Goal: Information Seeking & Learning: Learn about a topic

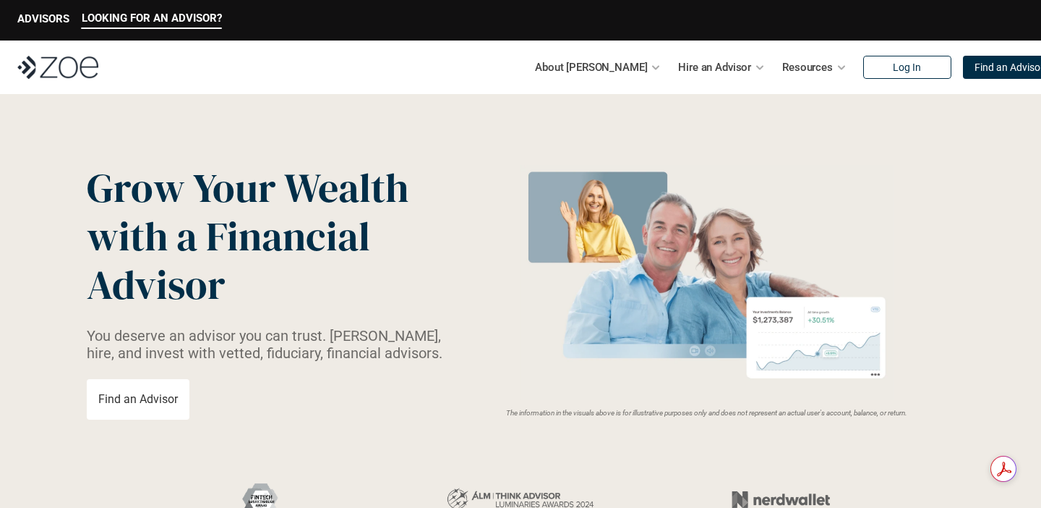
scroll to position [1019, 0]
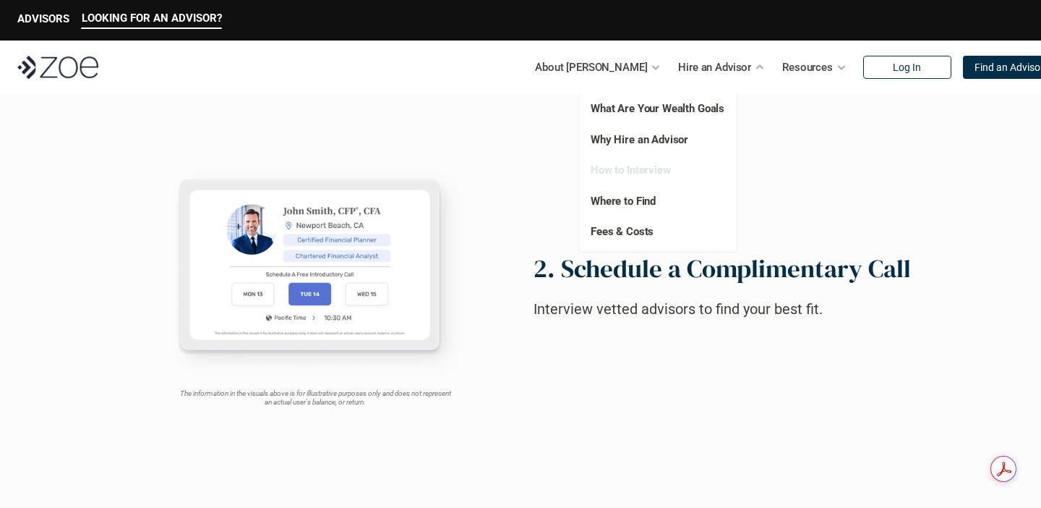
click at [649, 167] on link "How to Interview" at bounding box center [631, 169] width 80 height 13
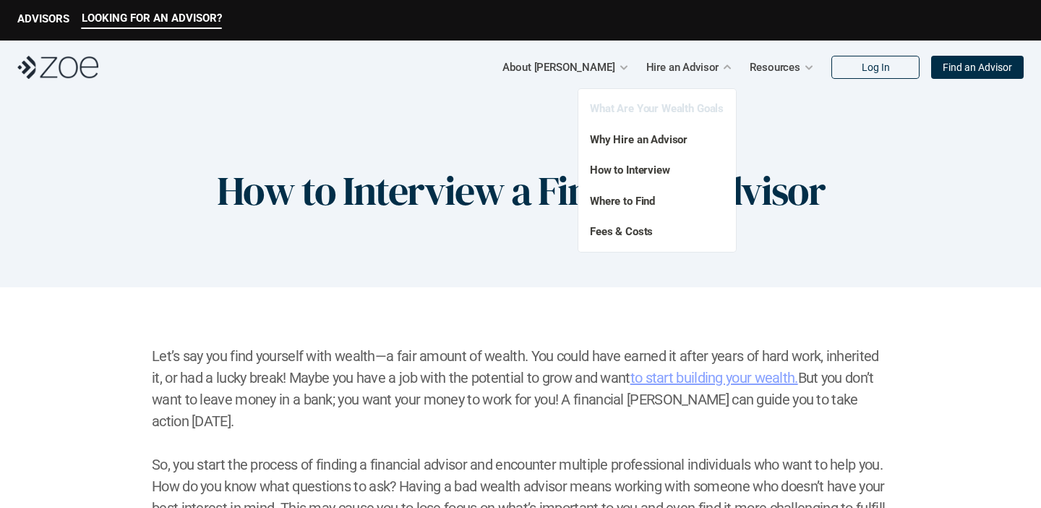
click at [689, 112] on link "What Are Your Wealth Goals" at bounding box center [657, 108] width 134 height 13
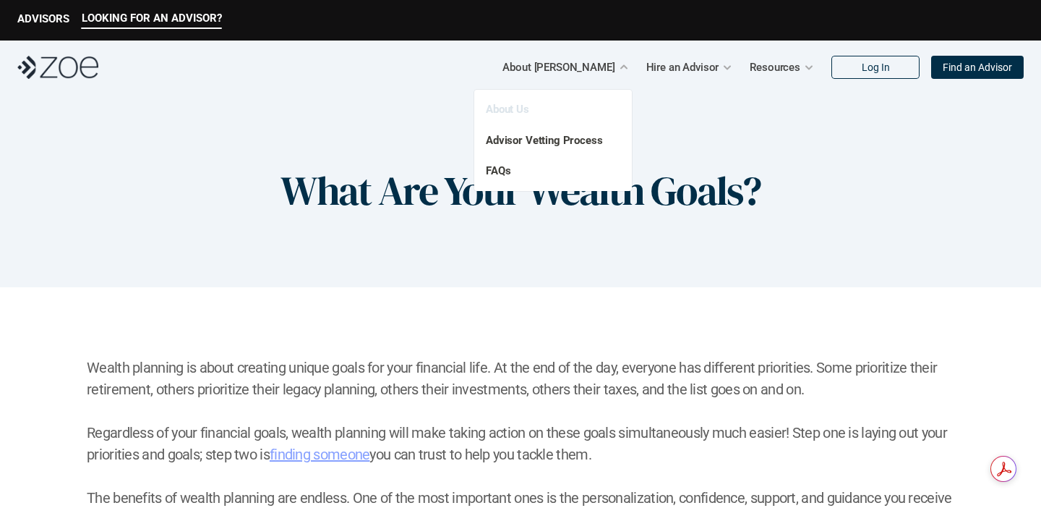
click at [525, 106] on link "About Us" at bounding box center [507, 109] width 43 height 13
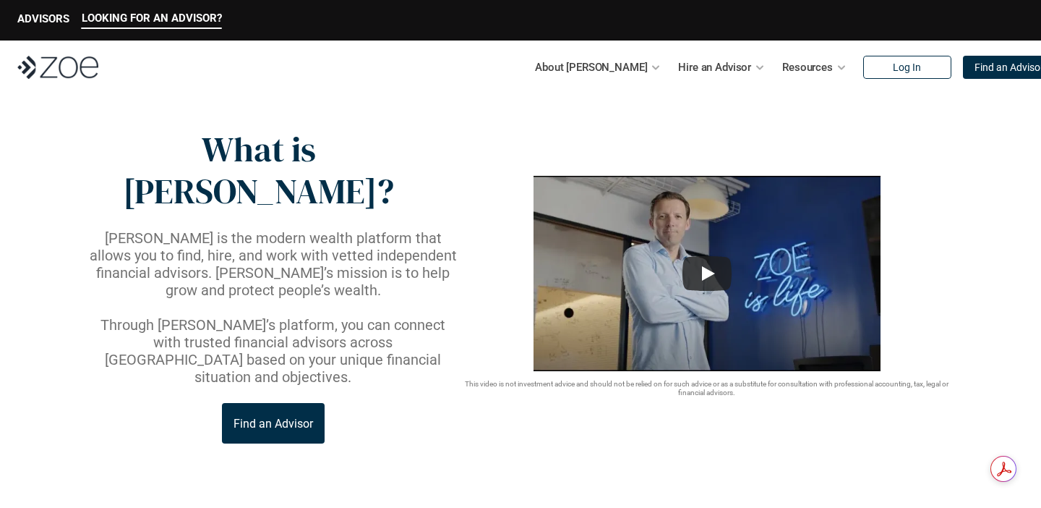
click at [80, 60] on img at bounding box center [57, 67] width 81 height 23
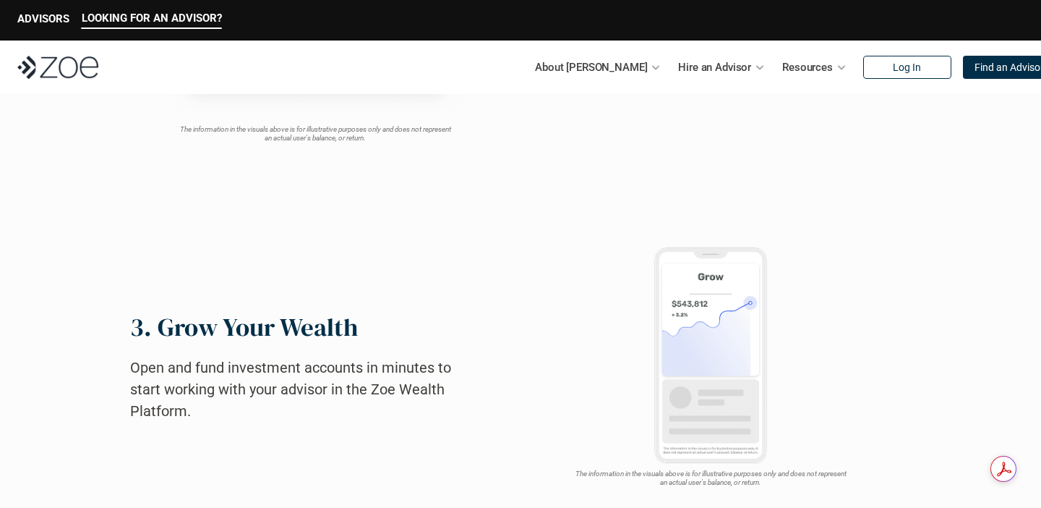
scroll to position [1287, 0]
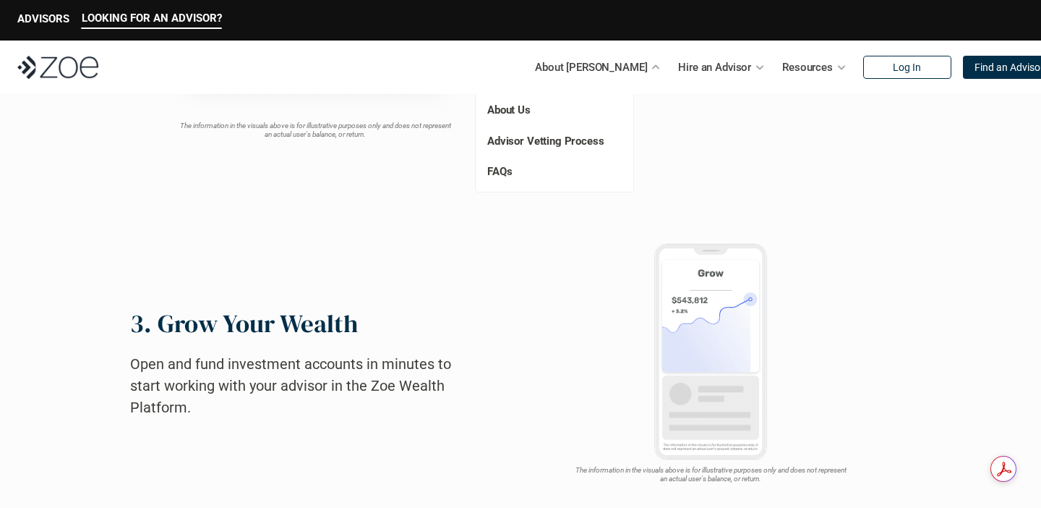
click at [534, 110] on p "About Us" at bounding box center [539, 110] width 105 height 17
click at [514, 108] on link "About Us" at bounding box center [508, 109] width 43 height 13
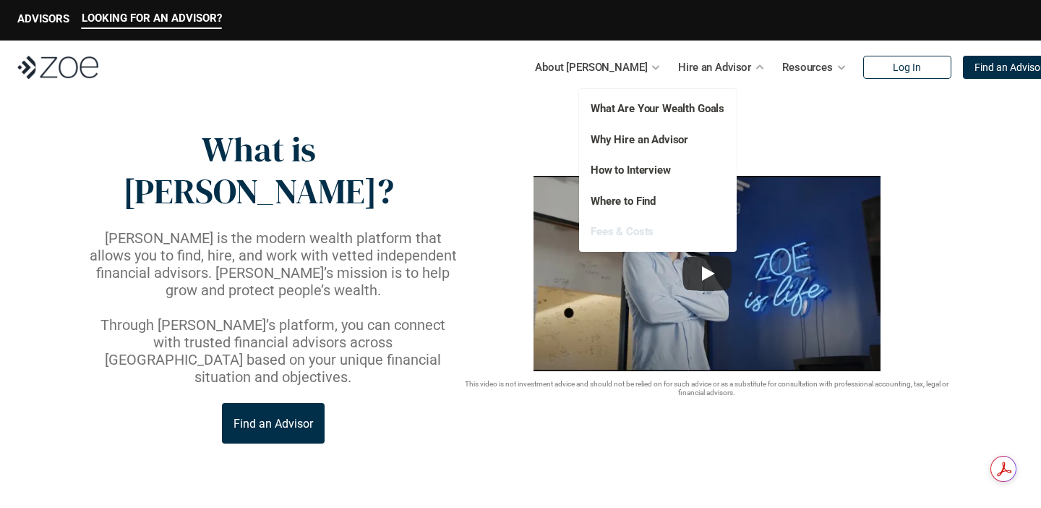
click at [627, 232] on link "Fees & Costs" at bounding box center [622, 231] width 63 height 13
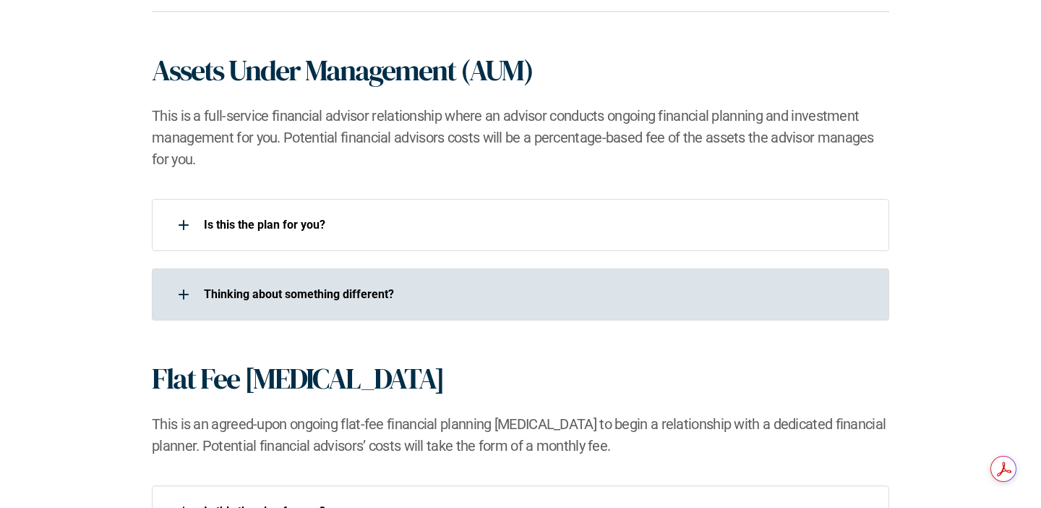
scroll to position [973, 0]
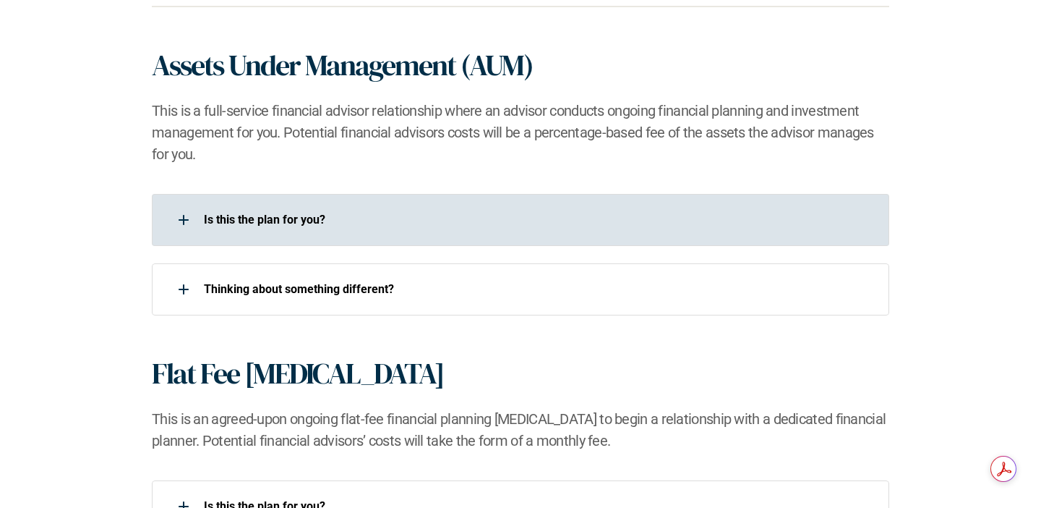
click at [566, 228] on div "Is this the plan for you?​" at bounding box center [511, 219] width 719 height 29
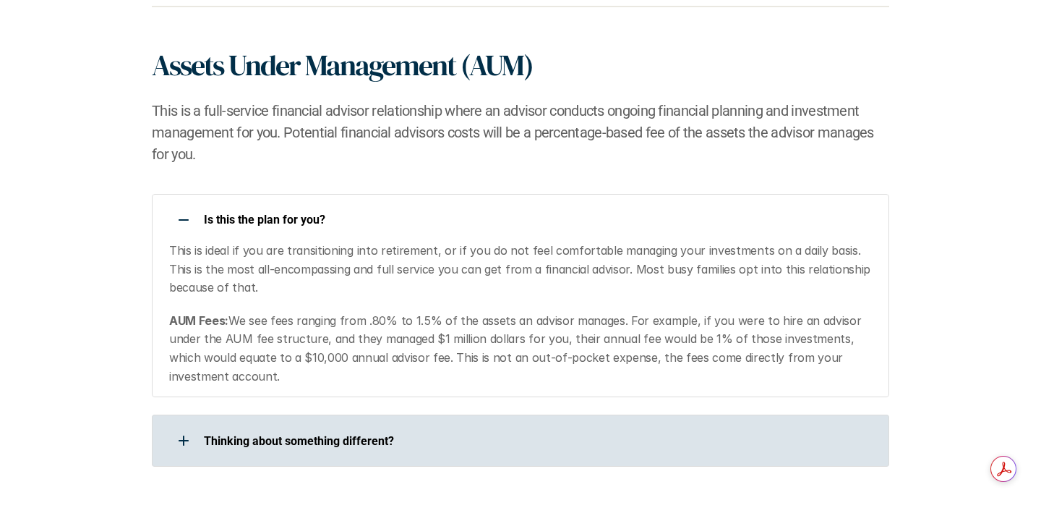
click at [491, 422] on div "​Thinking about something different?​" at bounding box center [521, 440] width 738 height 52
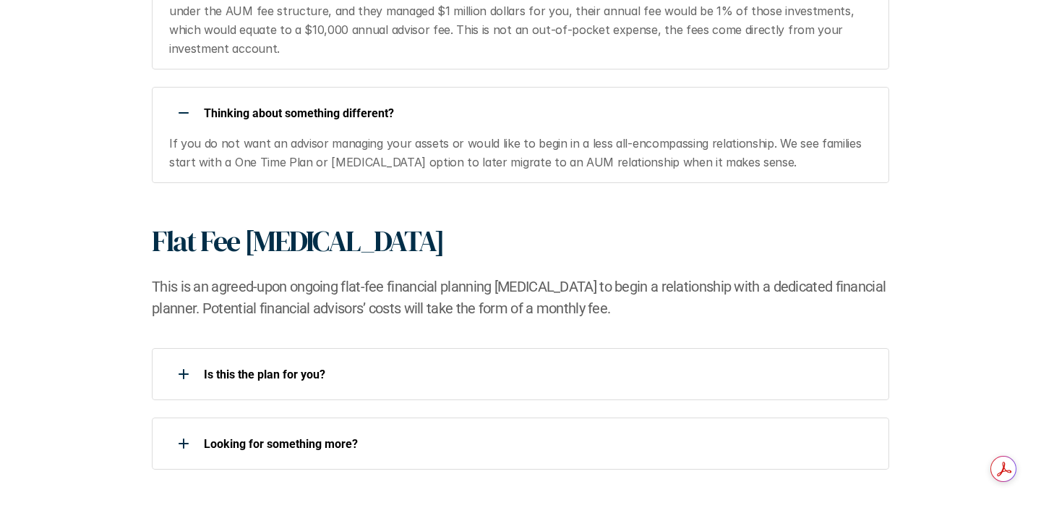
scroll to position [1334, 0]
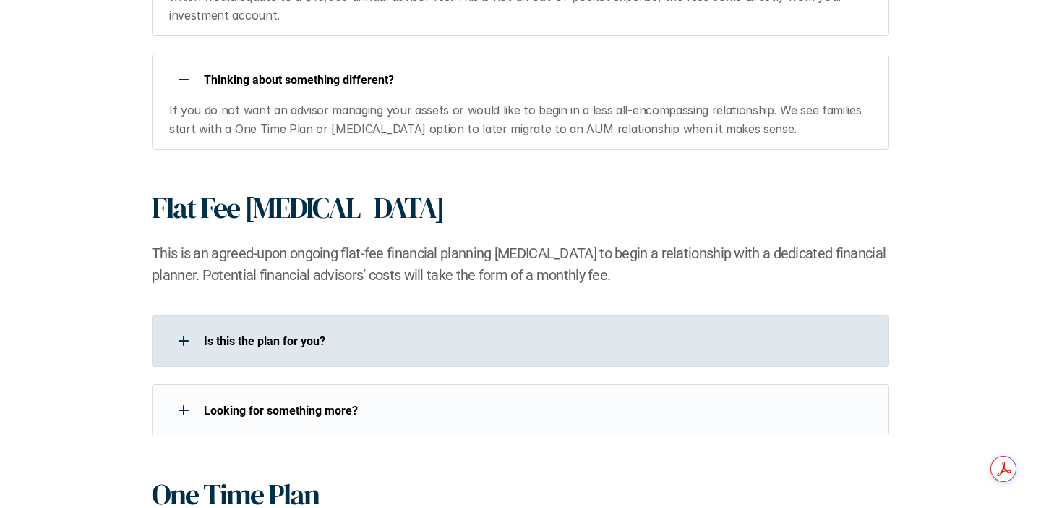
click at [541, 341] on p "Is this the plan for you?​" at bounding box center [537, 341] width 667 height 14
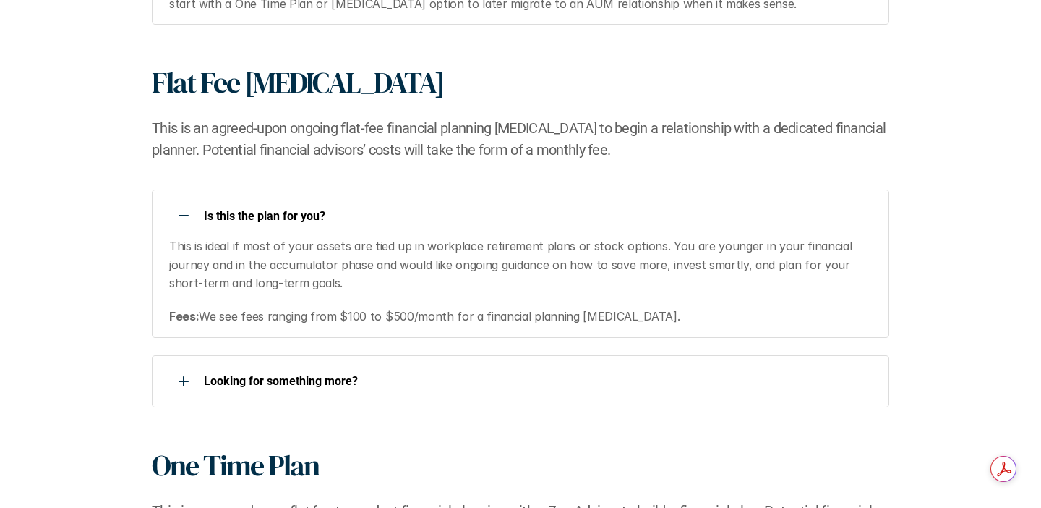
scroll to position [1498, 0]
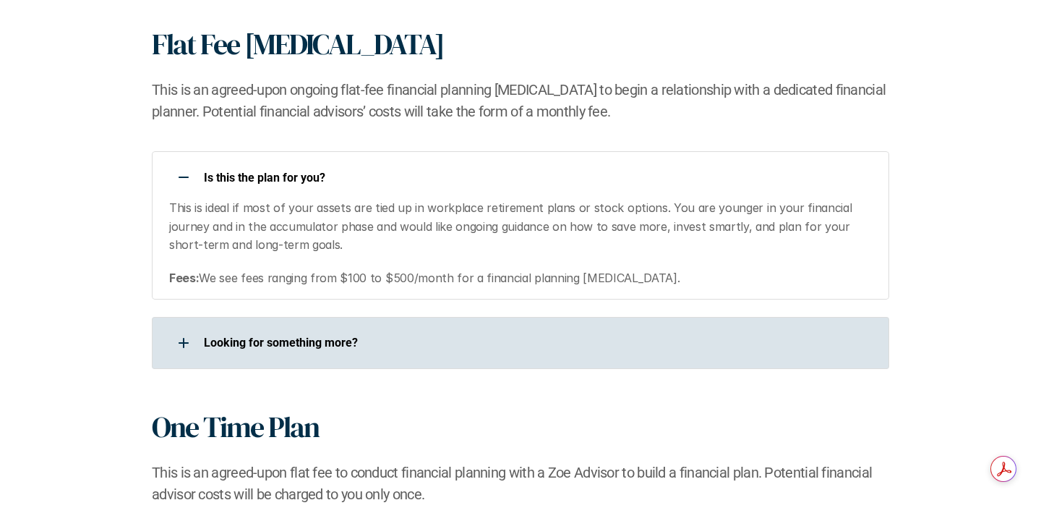
click at [552, 364] on div "Looking for something more?​" at bounding box center [521, 343] width 738 height 52
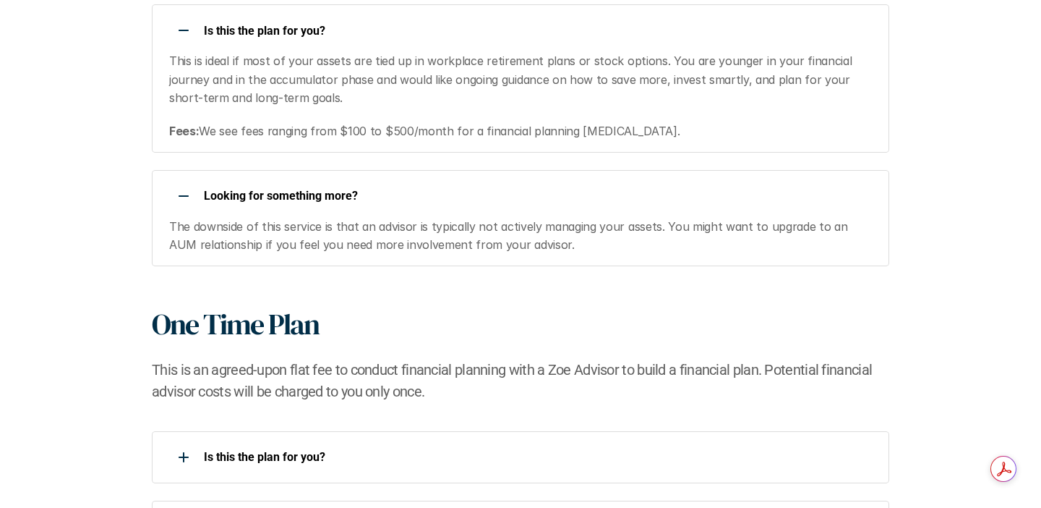
scroll to position [1759, 0]
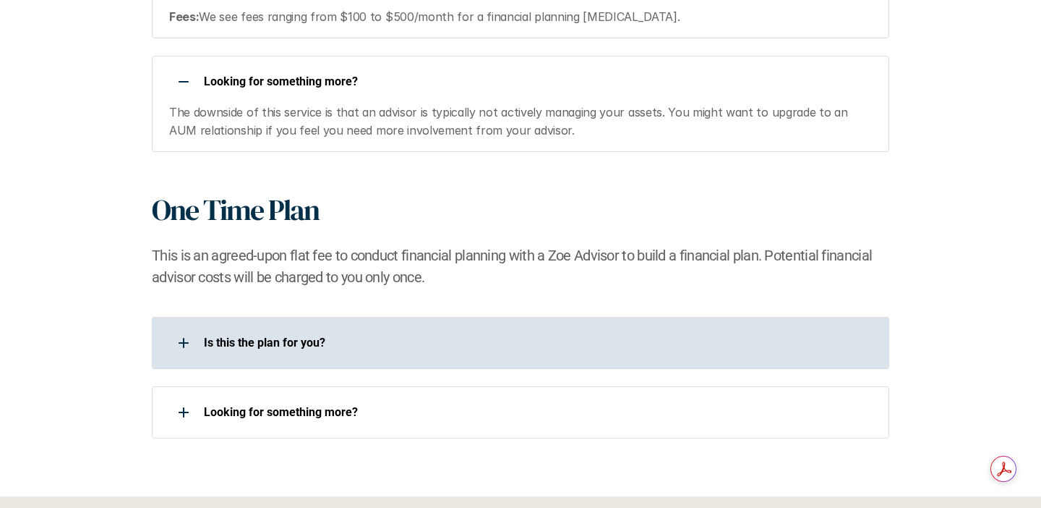
click at [582, 320] on div "Is this the plan for you?​" at bounding box center [521, 343] width 738 height 52
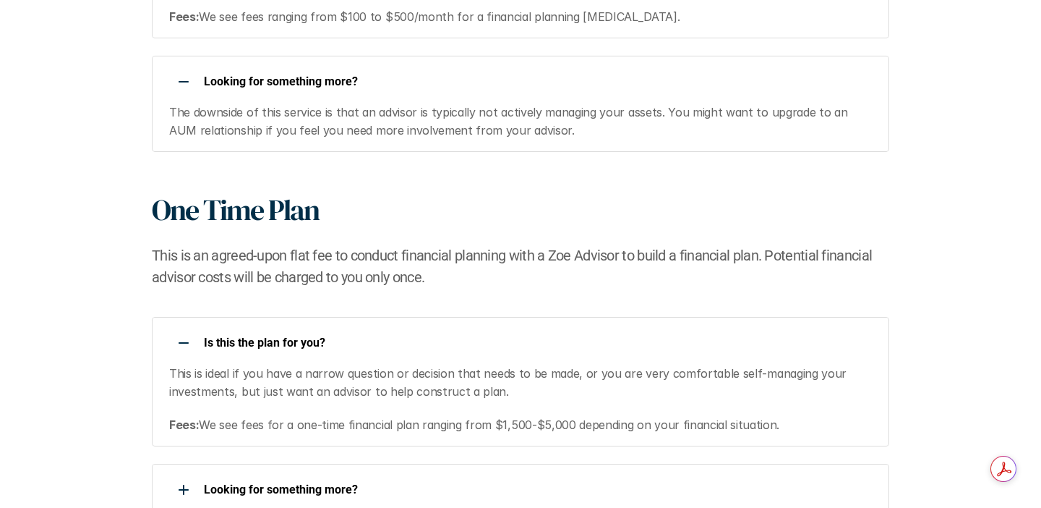
scroll to position [1913, 0]
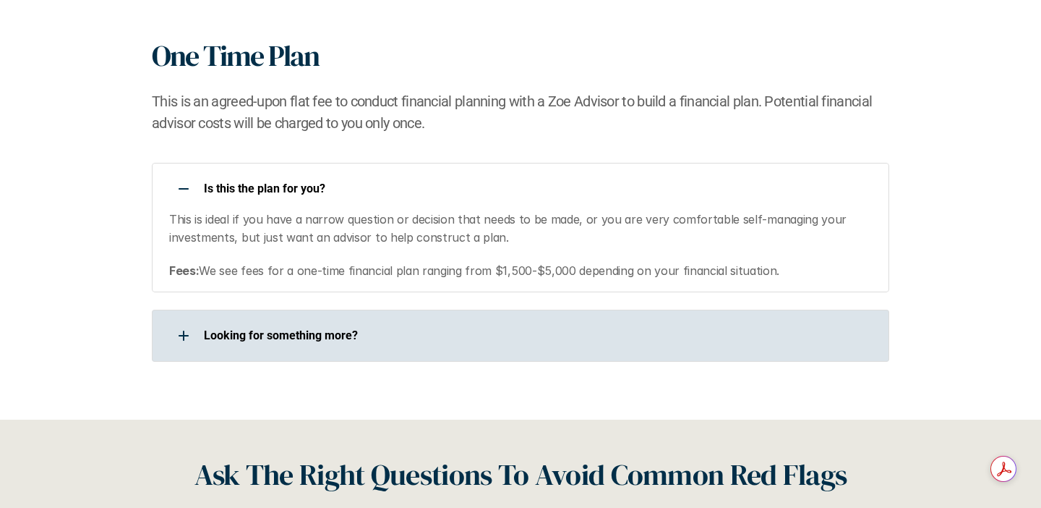
click at [538, 359] on div "Looking for something more?​" at bounding box center [521, 336] width 738 height 52
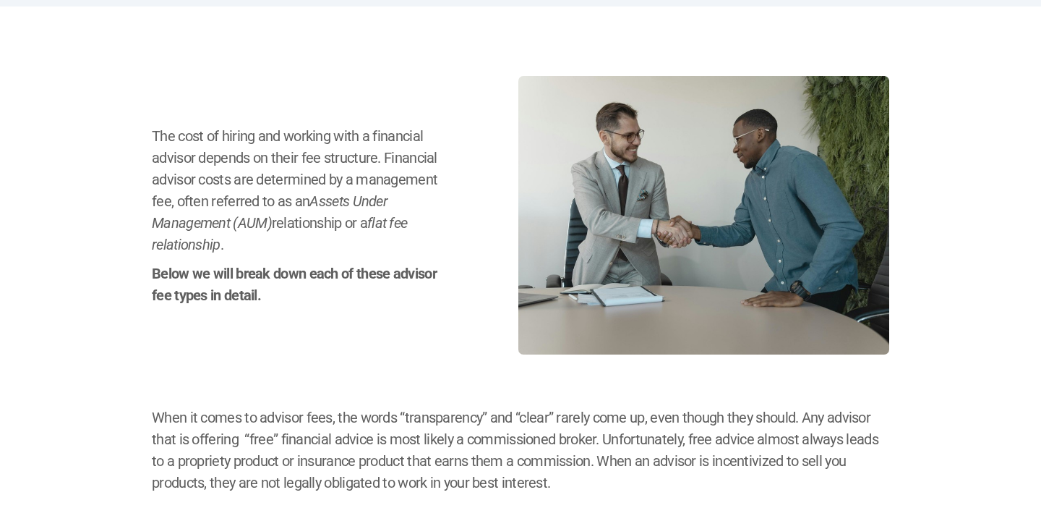
scroll to position [0, 0]
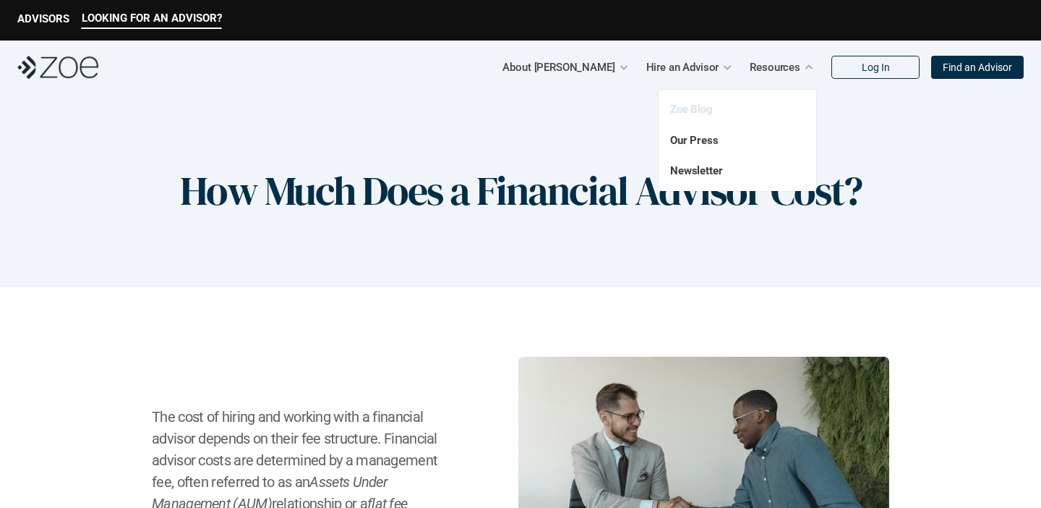
click at [700, 111] on link "Zoe Blog" at bounding box center [691, 109] width 43 height 13
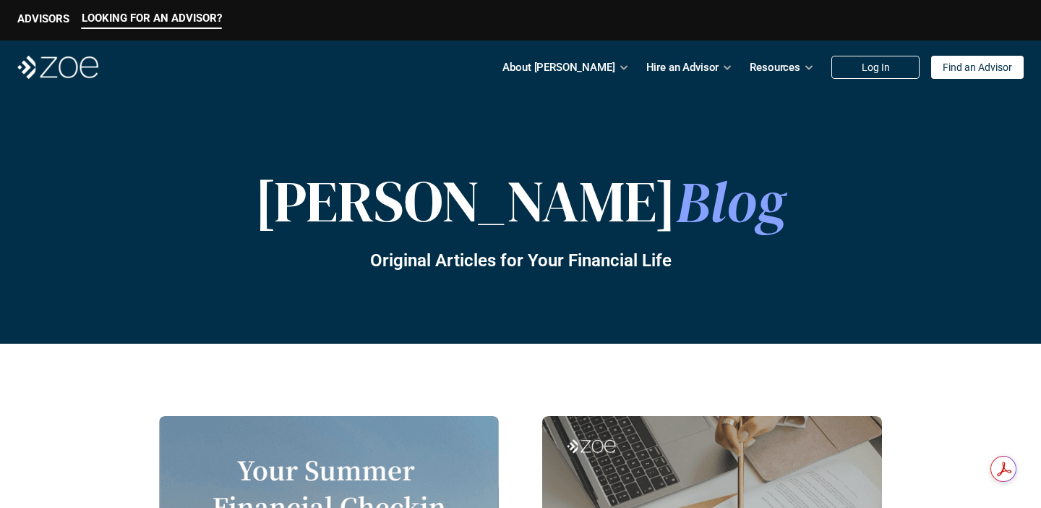
click at [71, 80] on div "About [PERSON_NAME] Hire an Advisor Resources Log In Find an Advisor" at bounding box center [520, 67] width 1041 height 54
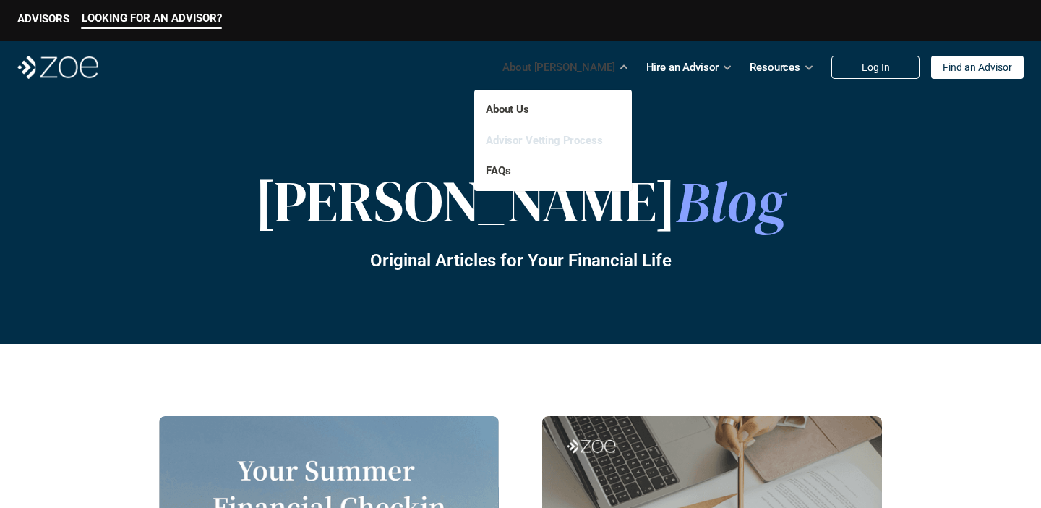
click at [511, 138] on link "Advisor Vetting Process" at bounding box center [544, 140] width 117 height 13
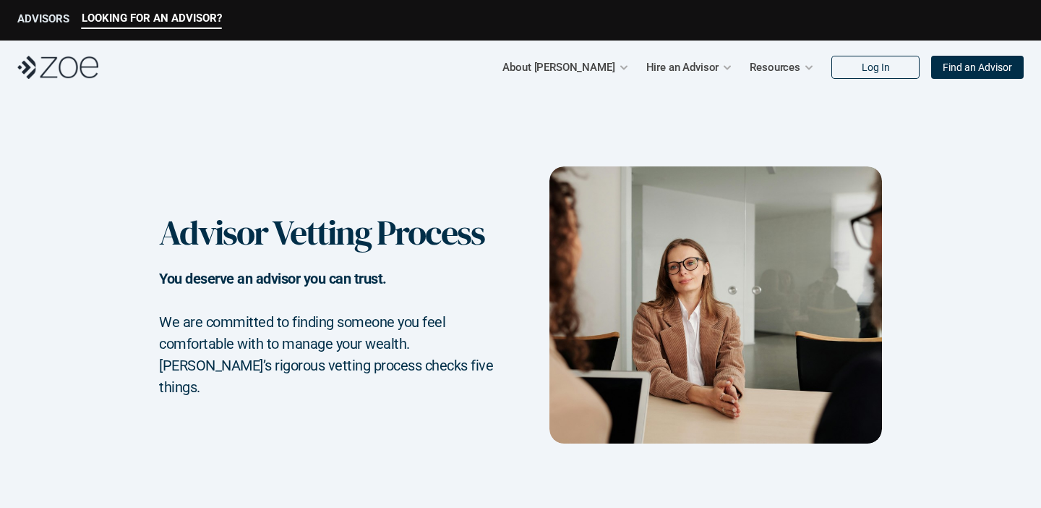
click at [49, 17] on p "ADVISORS" at bounding box center [43, 18] width 52 height 13
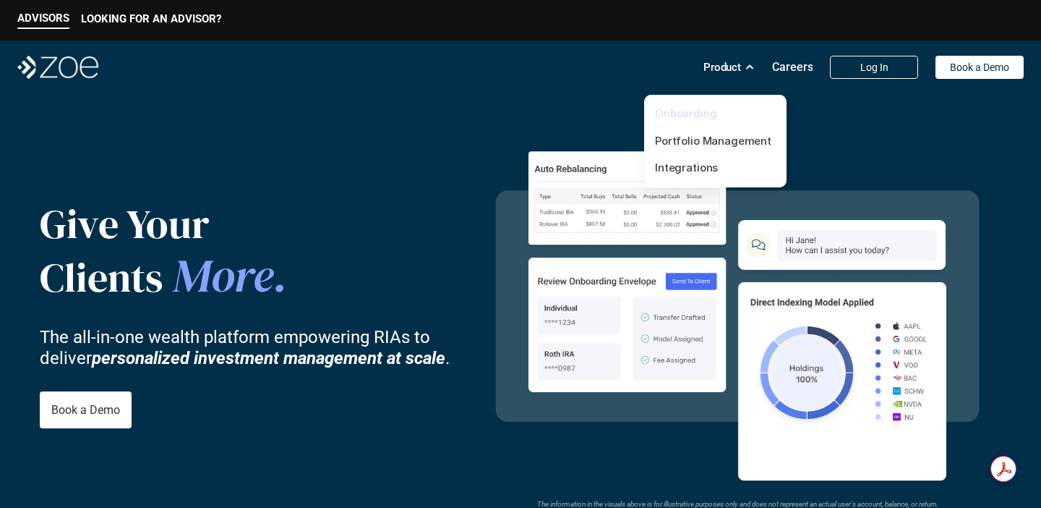
click at [702, 116] on link "Onboarding" at bounding box center [686, 113] width 62 height 14
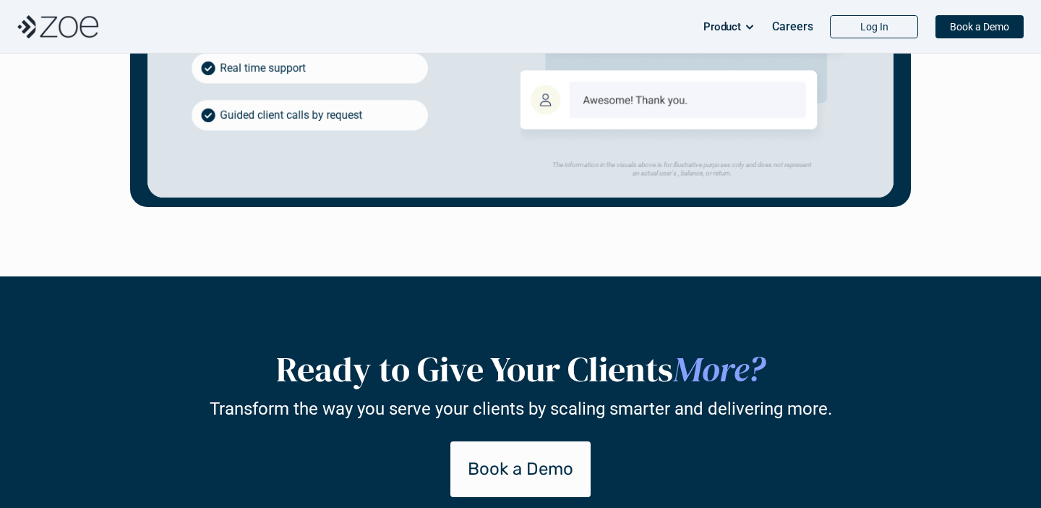
scroll to position [2763, 0]
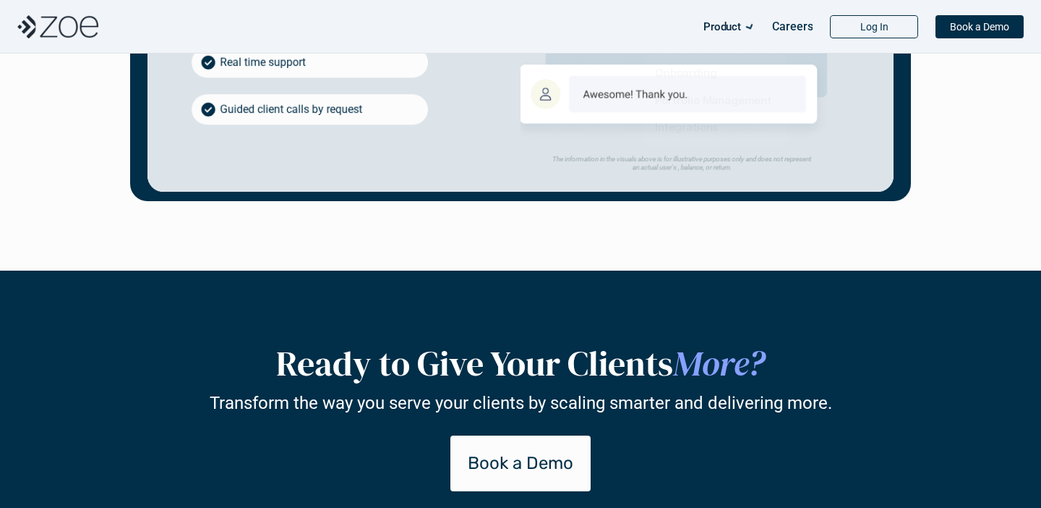
click at [729, 22] on p "Product" at bounding box center [723, 27] width 38 height 22
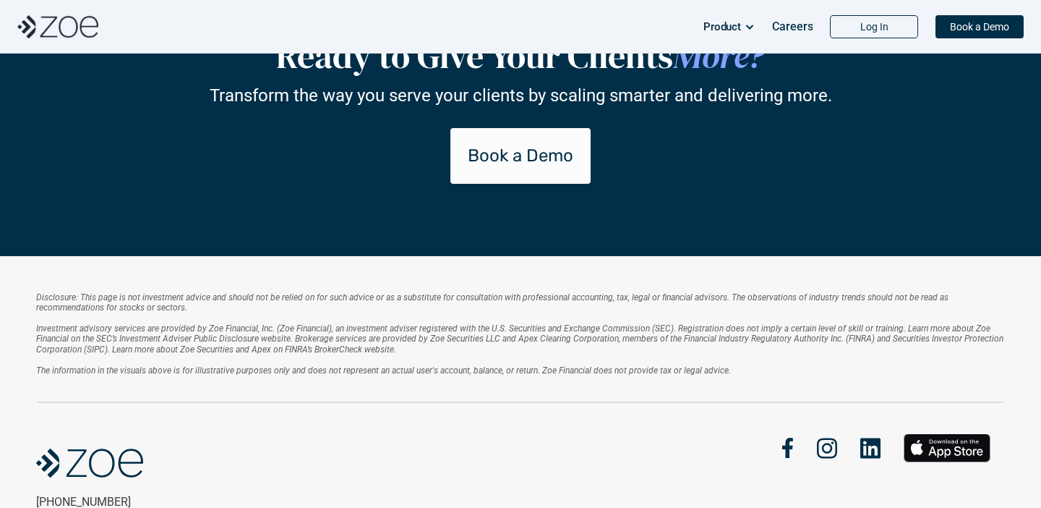
scroll to position [3076, 0]
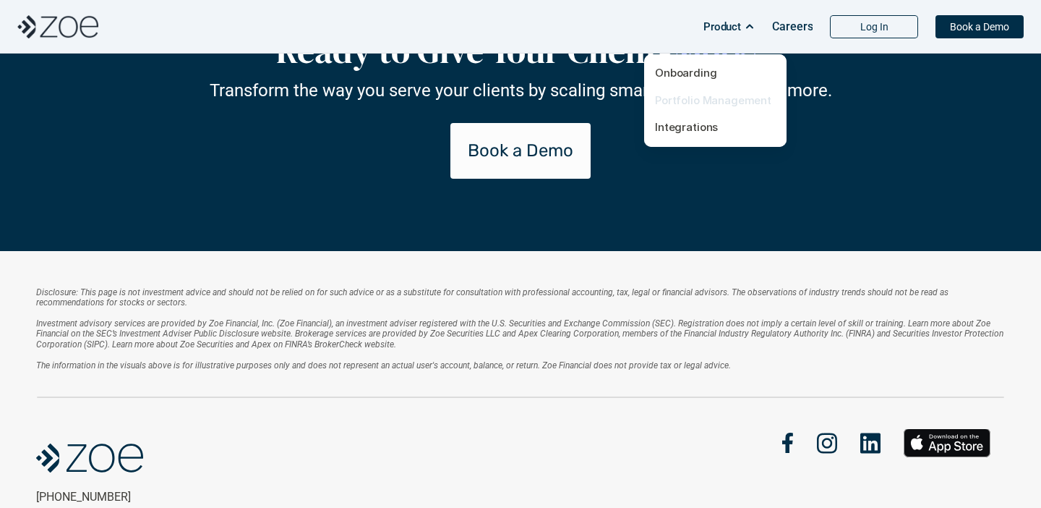
click at [714, 98] on link "Portfolio Management" at bounding box center [713, 100] width 116 height 14
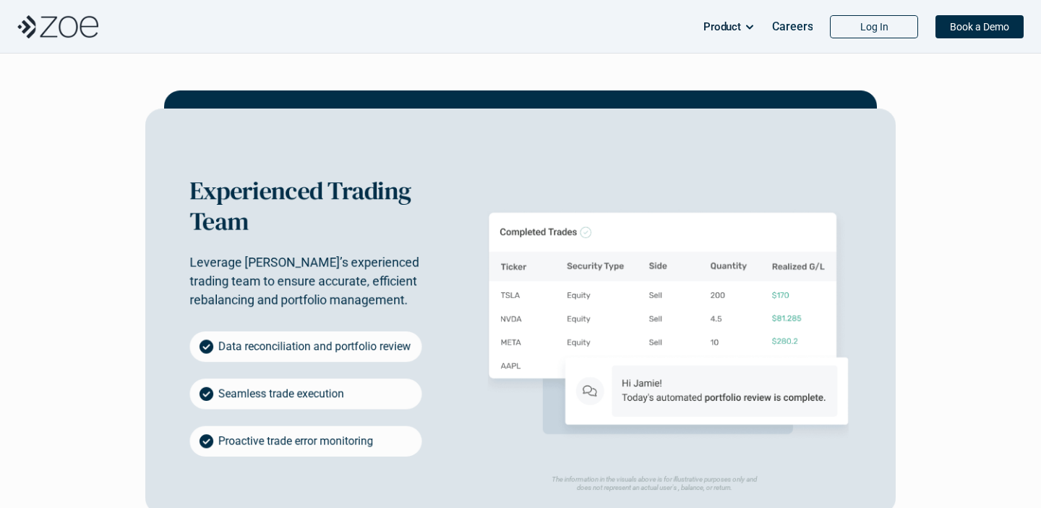
scroll to position [2483, 0]
